Goal: Task Accomplishment & Management: Manage account settings

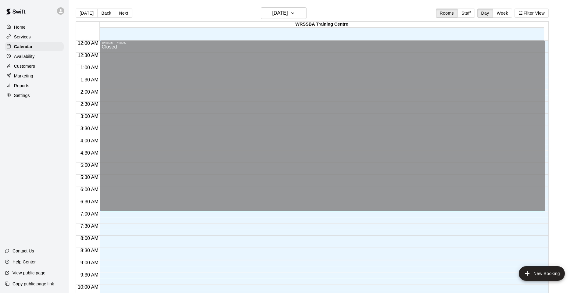
scroll to position [308, 0]
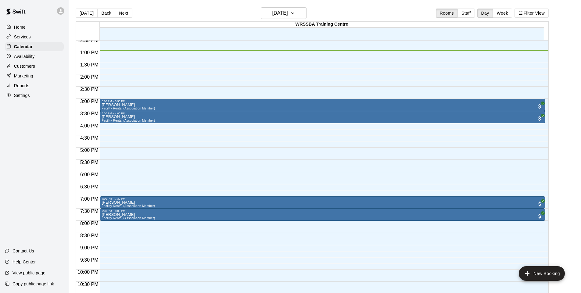
click at [511, 17] on button "Week" at bounding box center [502, 13] width 19 height 9
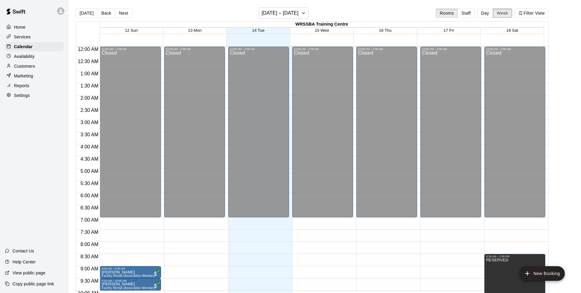
scroll to position [318, 0]
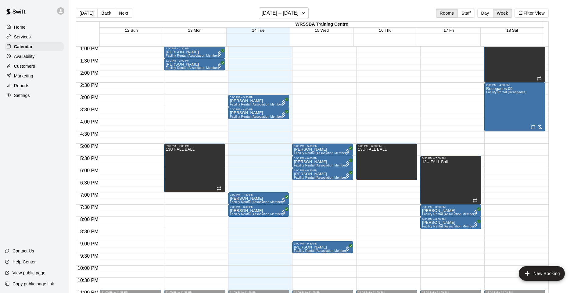
click at [118, 13] on button "Next" at bounding box center [123, 13] width 17 height 9
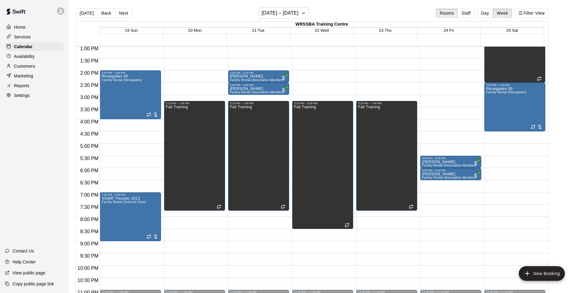
click at [123, 89] on div "Renegades 08 Facility Rental (Renegades)" at bounding box center [122, 220] width 40 height 293
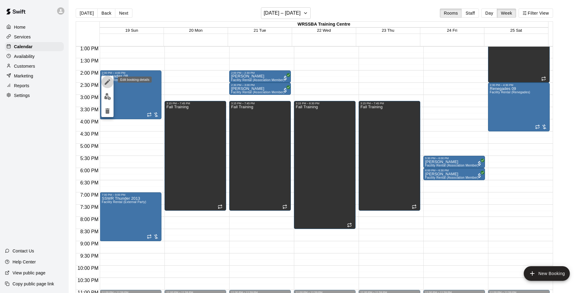
click at [106, 81] on icon "edit" at bounding box center [107, 81] width 7 height 7
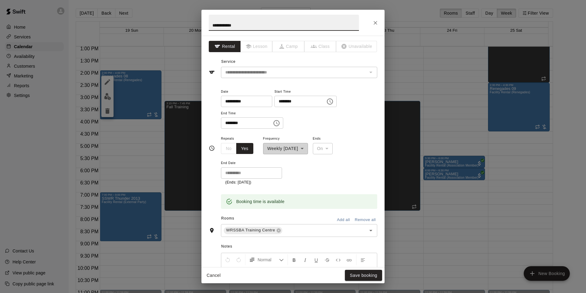
click at [247, 145] on button "Yes" at bounding box center [244, 148] width 17 height 11
click at [230, 148] on div "No Yes" at bounding box center [237, 148] width 32 height 11
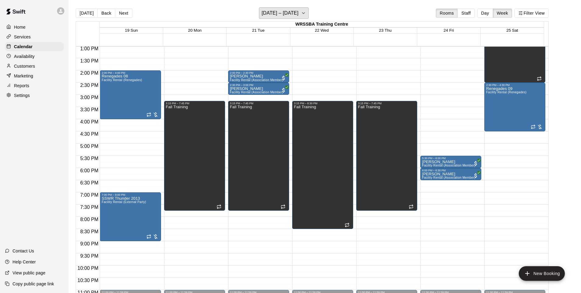
click at [276, 10] on h6 "[DATE] – [DATE]" at bounding box center [280, 13] width 37 height 9
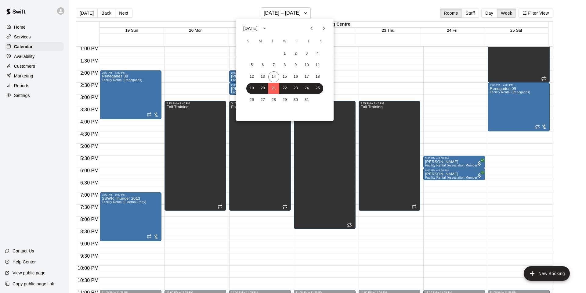
click at [320, 28] on icon "Next month" at bounding box center [323, 28] width 7 height 7
click at [252, 80] on button "14" at bounding box center [251, 76] width 11 height 11
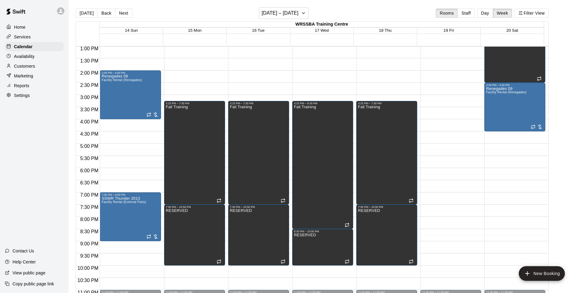
click at [119, 11] on button "Next" at bounding box center [123, 13] width 17 height 9
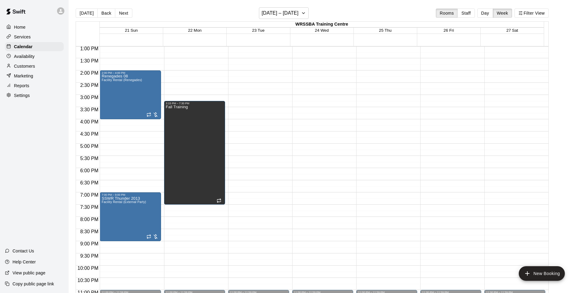
click at [139, 95] on div "Renegades 08 Facility Rental (Renegades)" at bounding box center [122, 220] width 40 height 293
click at [125, 95] on div "Renegades 08 Facility Rental (Renegades)" at bounding box center [122, 220] width 40 height 293
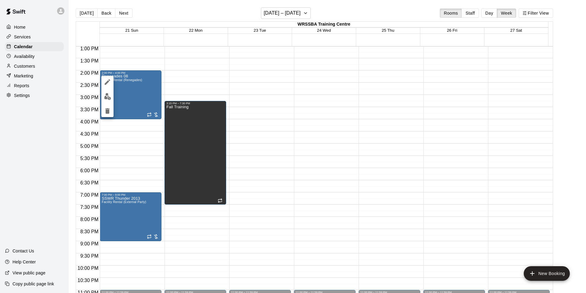
click at [110, 110] on icon "delete" at bounding box center [107, 110] width 7 height 7
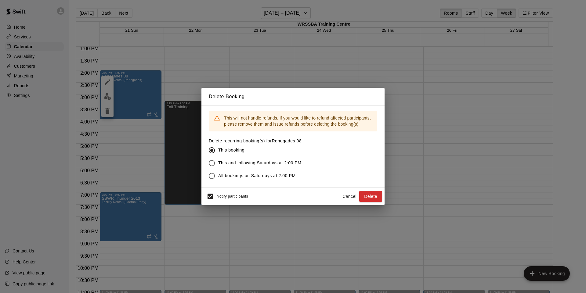
click at [366, 197] on button "Delete" at bounding box center [370, 196] width 23 height 11
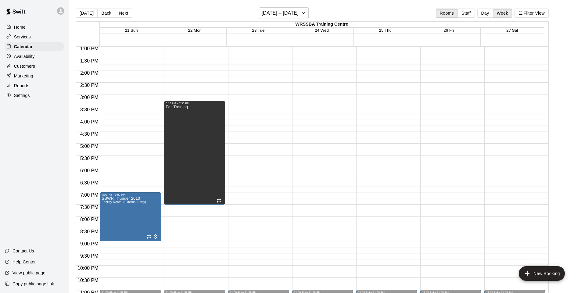
click at [100, 13] on button "Back" at bounding box center [106, 13] width 18 height 9
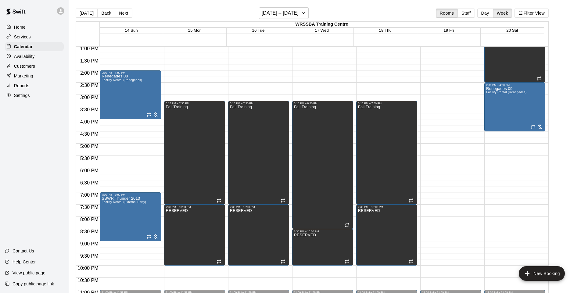
click at [124, 14] on button "Next" at bounding box center [123, 13] width 17 height 9
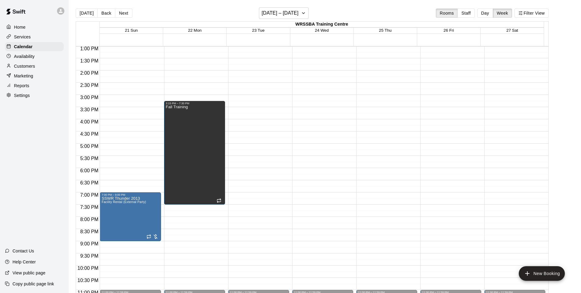
click at [101, 14] on button "Back" at bounding box center [106, 13] width 18 height 9
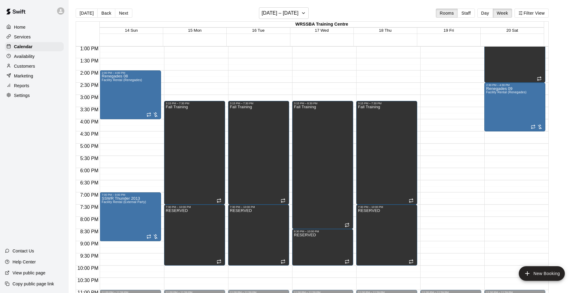
click at [101, 14] on button "Back" at bounding box center [106, 13] width 18 height 9
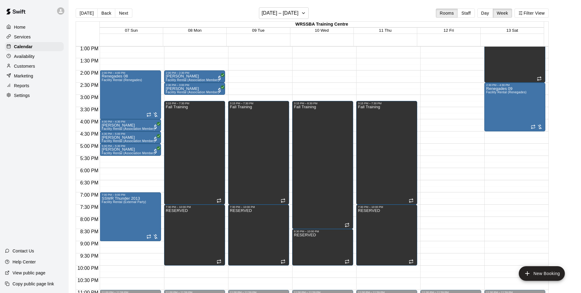
click at [101, 14] on button "Back" at bounding box center [106, 13] width 18 height 9
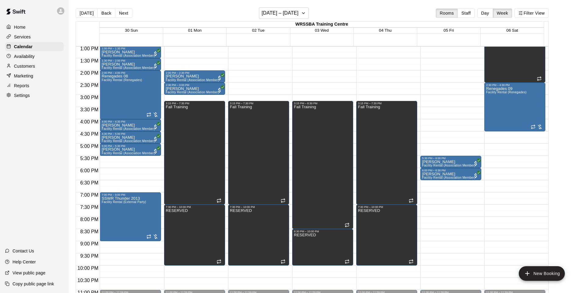
click at [101, 14] on button "Back" at bounding box center [106, 13] width 18 height 9
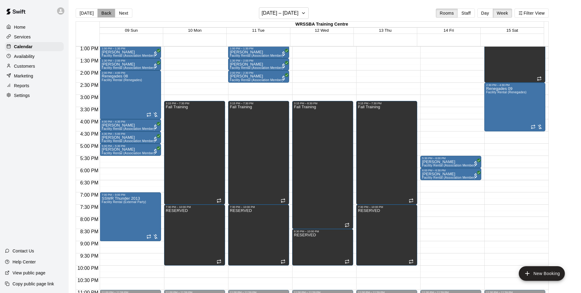
click at [101, 14] on button "Back" at bounding box center [106, 13] width 18 height 9
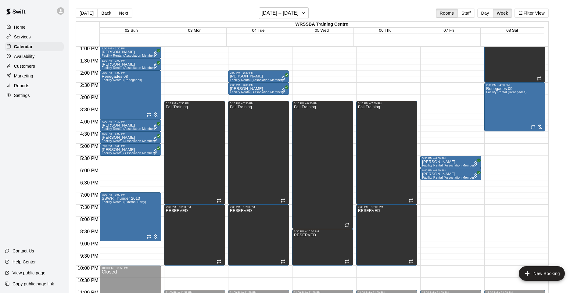
click at [101, 14] on button "Back" at bounding box center [106, 13] width 18 height 9
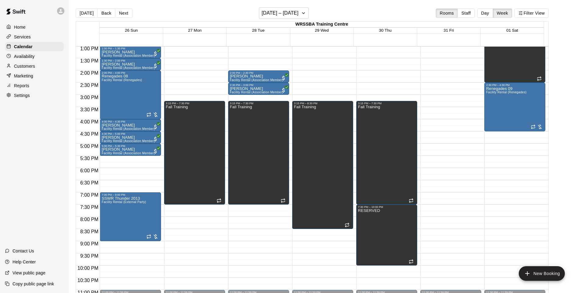
click at [101, 14] on button "Back" at bounding box center [106, 13] width 18 height 9
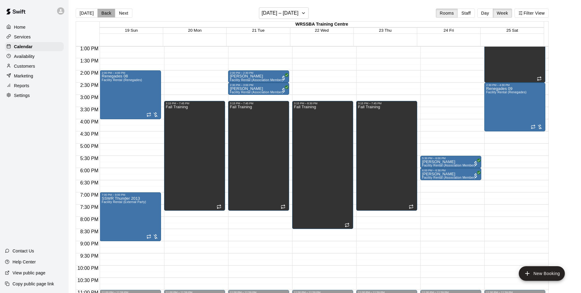
click at [101, 14] on button "Back" at bounding box center [106, 13] width 18 height 9
